Goal: Communication & Community: Connect with others

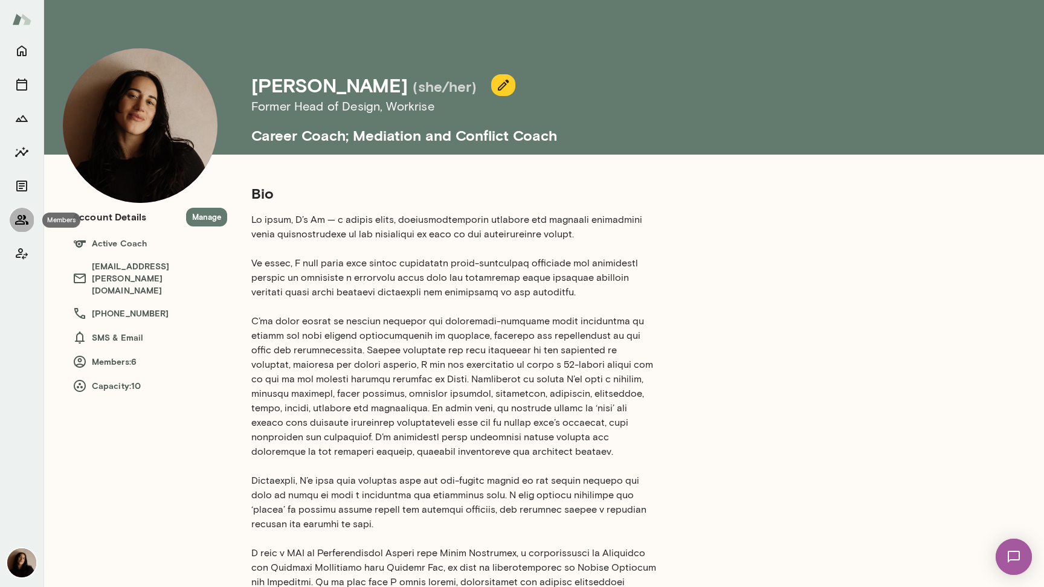
click at [15, 224] on icon "Members" at bounding box center [21, 220] width 14 height 14
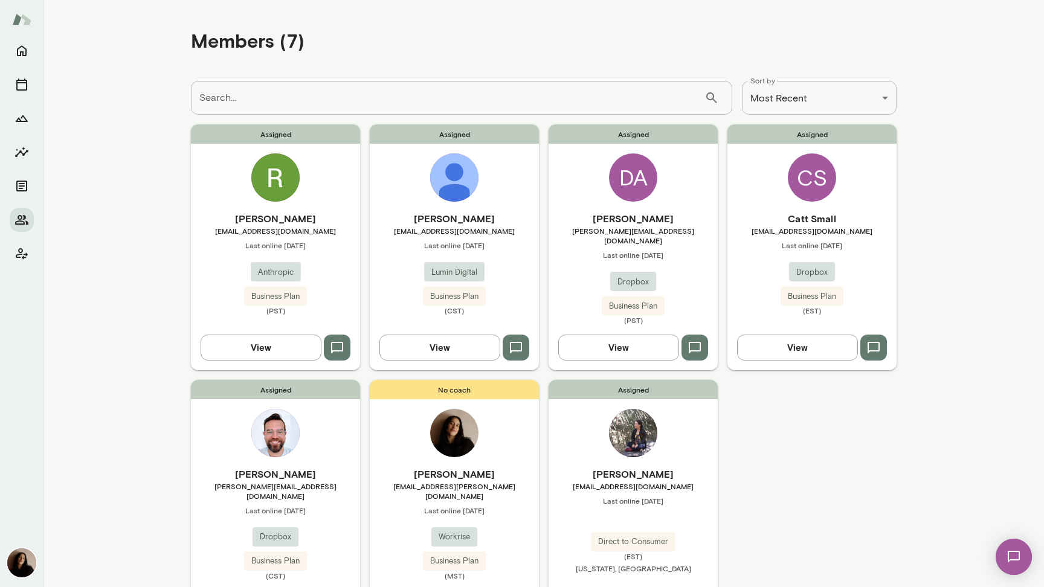
click at [1024, 561] on img at bounding box center [1014, 557] width 50 height 50
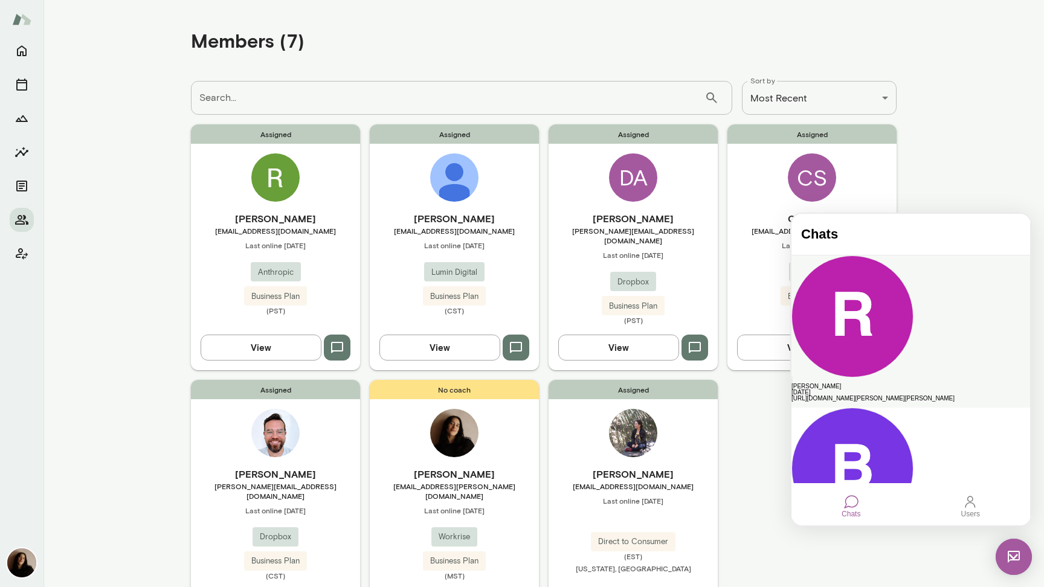
click at [918, 383] on div "[PERSON_NAME]" at bounding box center [910, 386] width 239 height 6
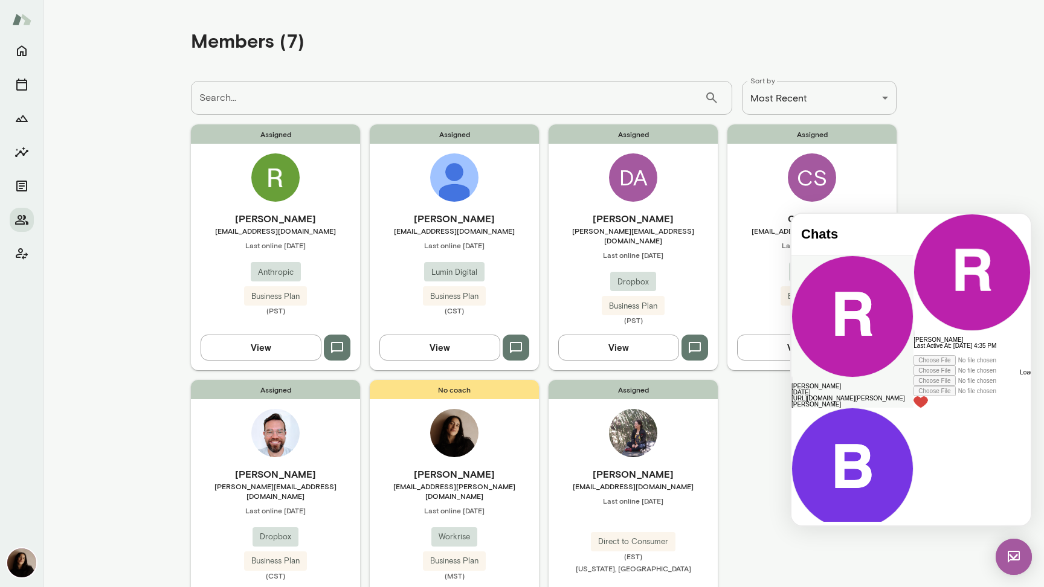
scroll to position [231, 0]
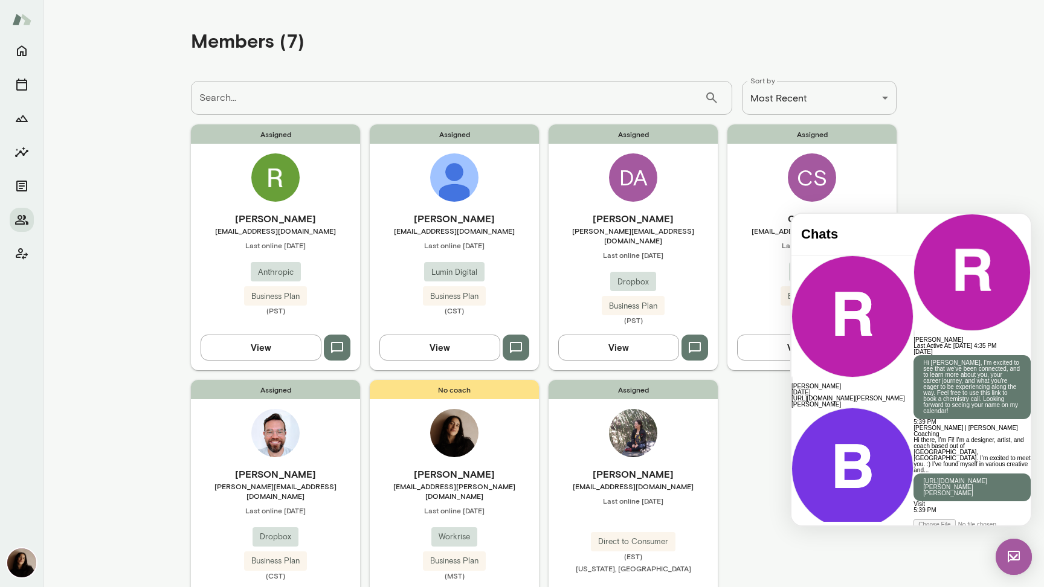
click at [279, 182] on img at bounding box center [275, 177] width 48 height 48
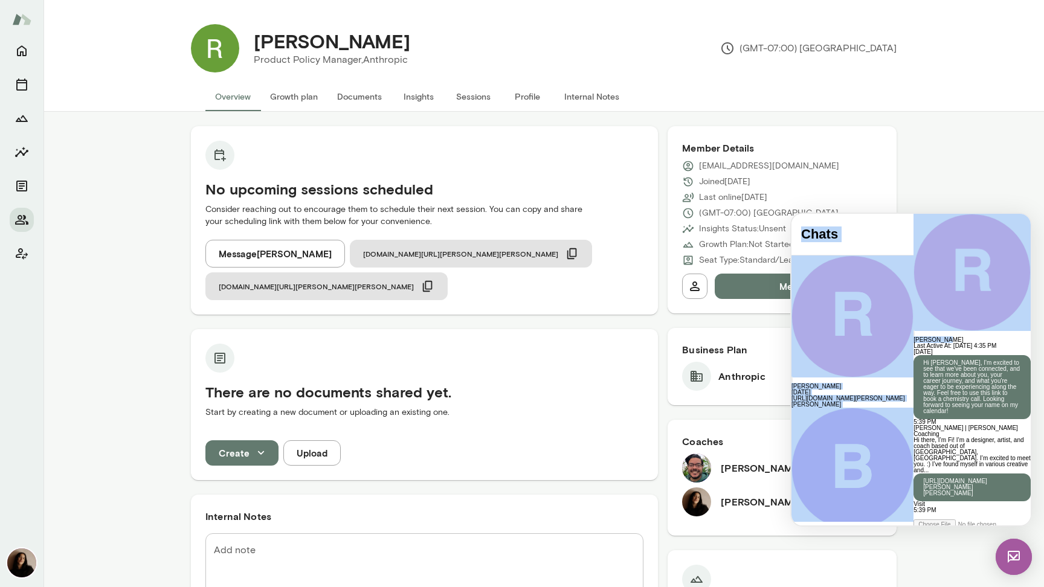
drag, startPoint x: 900, startPoint y: 234, endPoint x: 1022, endPoint y: 598, distance: 384.6
click at [1022, 525] on html "Chats [PERSON_NAME] [DATE] [URL][DOMAIN_NAME][PERSON_NAME][PERSON_NAME] [PERSON…" at bounding box center [910, 370] width 239 height 312
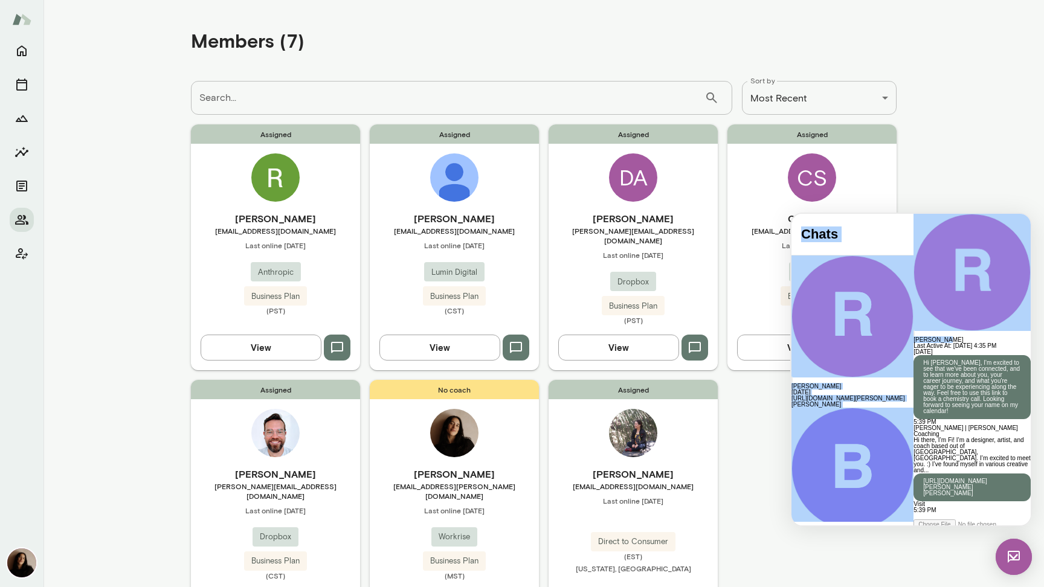
click at [460, 187] on img at bounding box center [454, 177] width 48 height 48
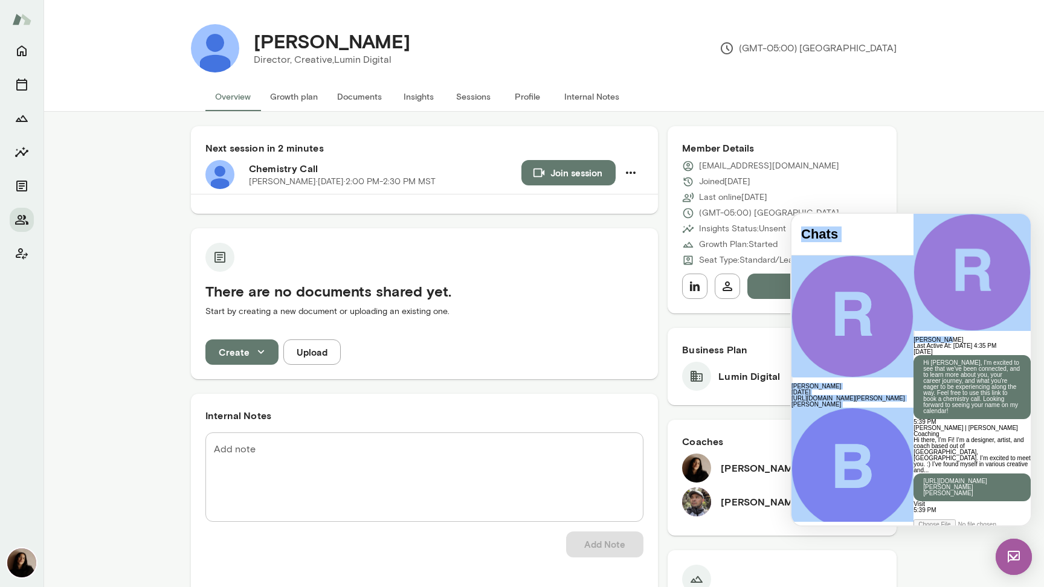
click at [1007, 547] on img at bounding box center [1013, 557] width 36 height 36
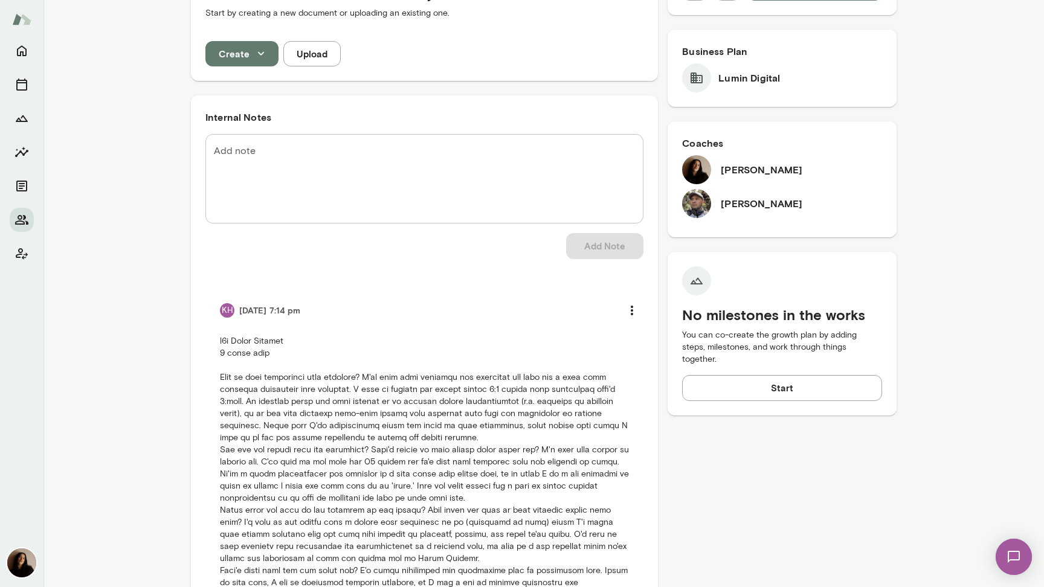
scroll to position [173, 0]
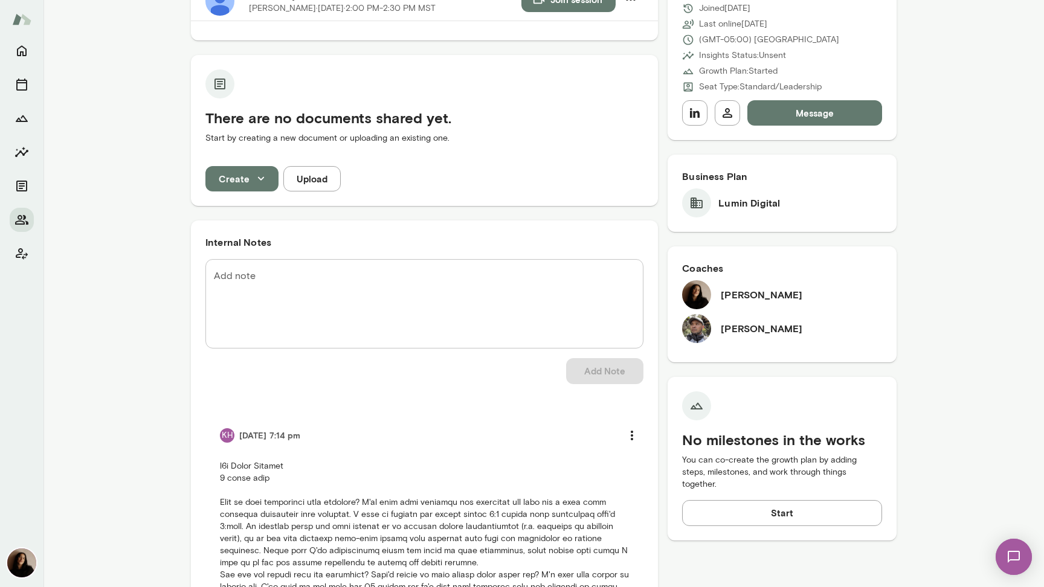
click at [384, 207] on div "Next session in 2 minutes Chemistry Call [PERSON_NAME][DATE] · 2:00 PM-2:30 PM …" at bounding box center [424, 414] width 467 height 922
